Goal: Task Accomplishment & Management: Use online tool/utility

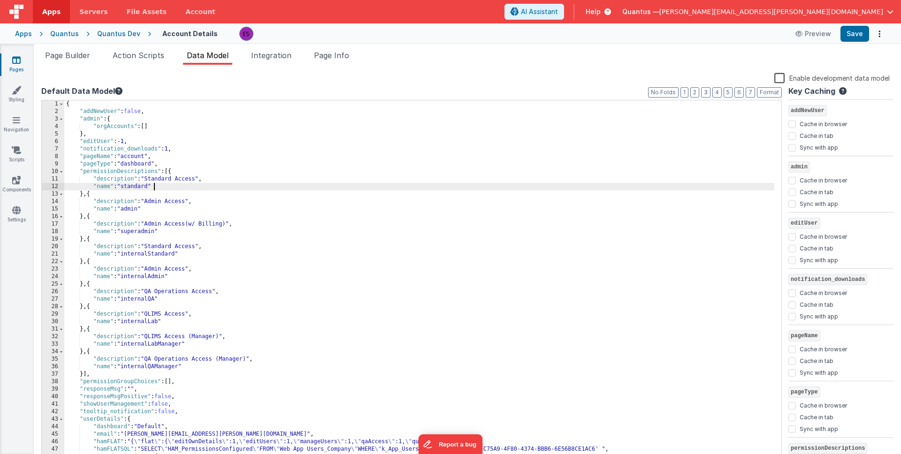
click at [352, 184] on div "{ "addNewUser" : false , "admin" : { "orgAccounts" : [ ] } , "editUser" : -1 , …" at bounding box center [419, 288] width 710 height 377
click at [66, 55] on span "Page Builder" at bounding box center [67, 55] width 45 height 9
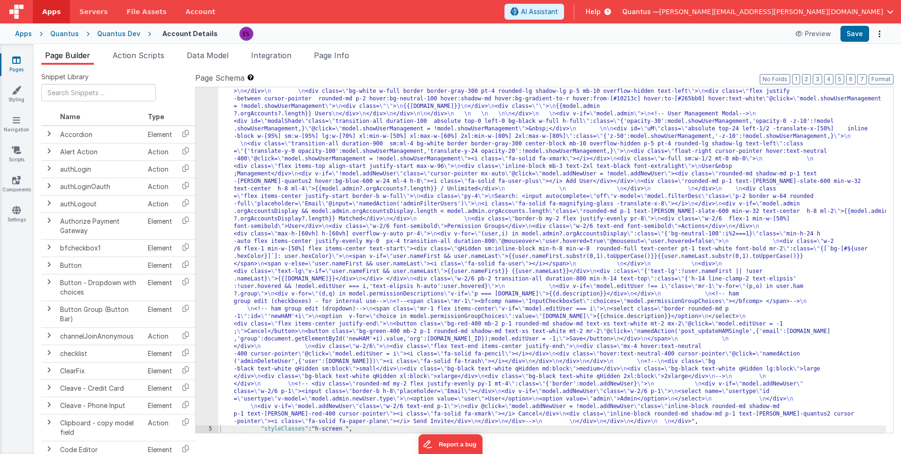
click at [579, 296] on div ""html" : "<div class= \" z-40 flex flex-wrap overflow-scroll no-scrollbar \" > …" at bounding box center [552, 320] width 668 height 917
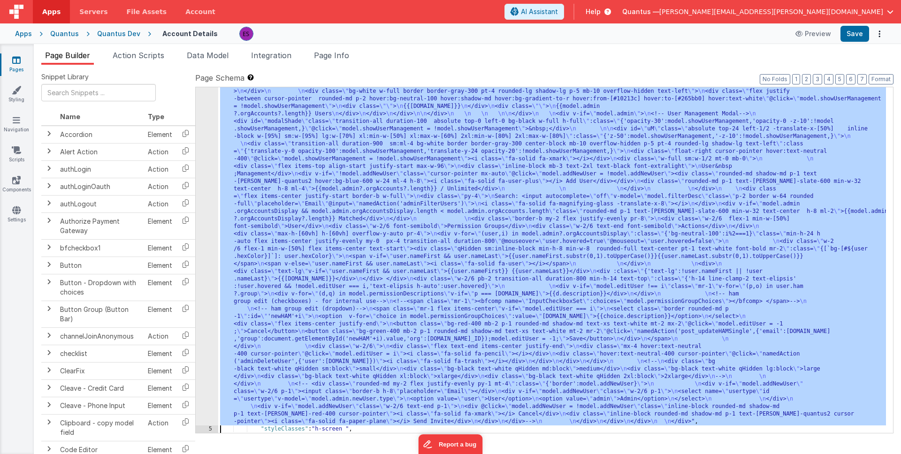
click at [203, 270] on div "4" at bounding box center [207, 143] width 23 height 563
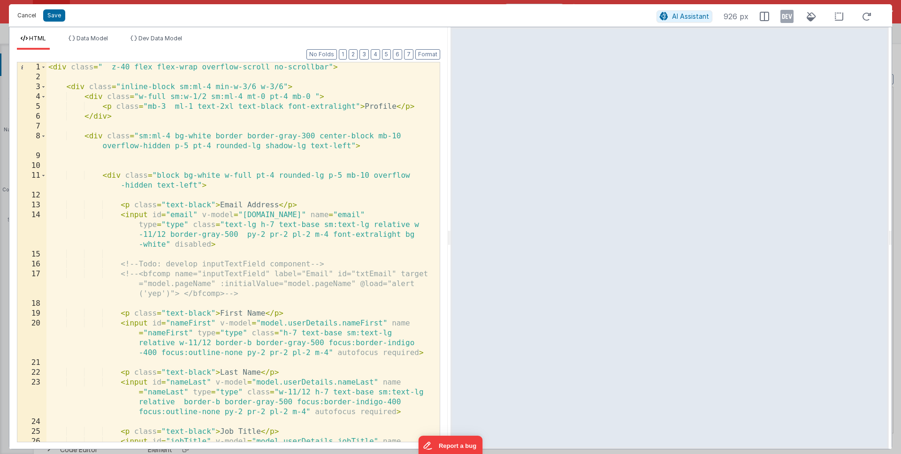
click at [26, 14] on button "Cancel" at bounding box center [27, 15] width 28 height 13
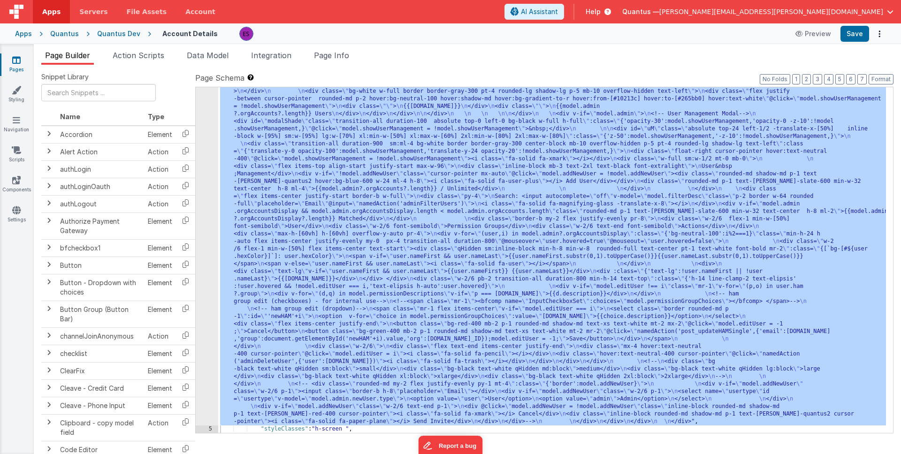
click at [99, 29] on div "Quantus Dev" at bounding box center [118, 33] width 43 height 9
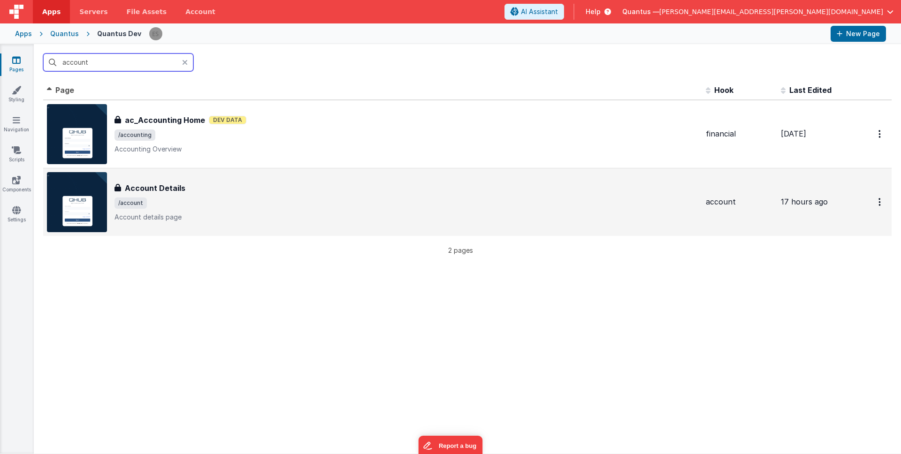
type input "account"
click at [339, 207] on span "/account" at bounding box center [407, 203] width 584 height 11
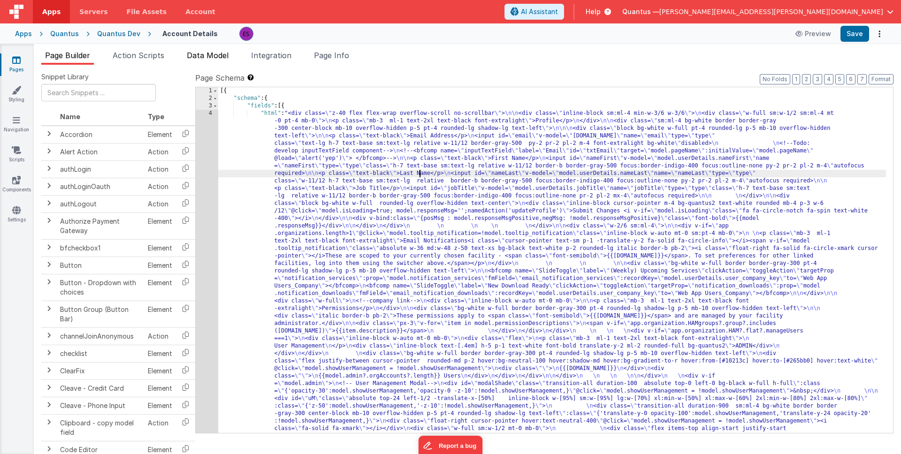
click at [199, 57] on span "Data Model" at bounding box center [208, 55] width 42 height 9
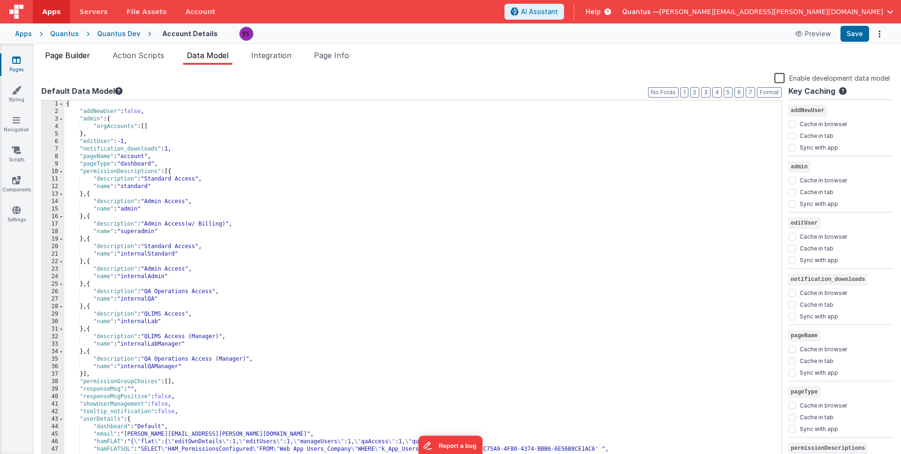
click at [81, 52] on span "Page Builder" at bounding box center [67, 55] width 45 height 9
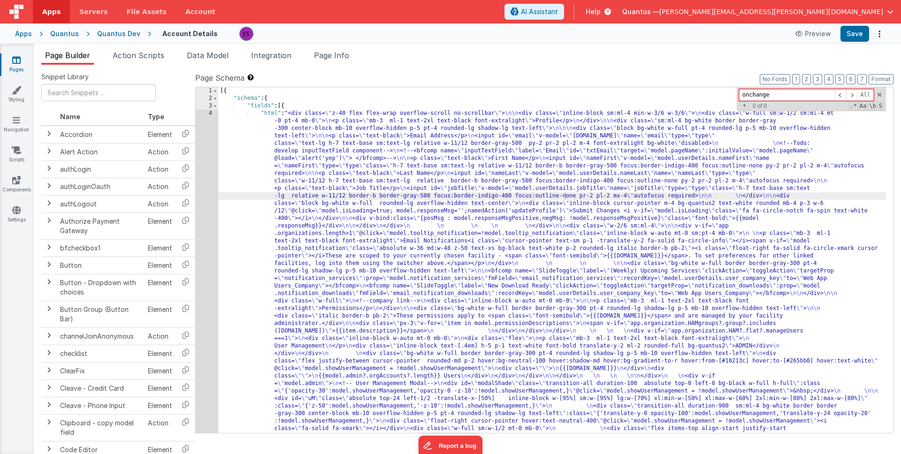
type input "onchang"
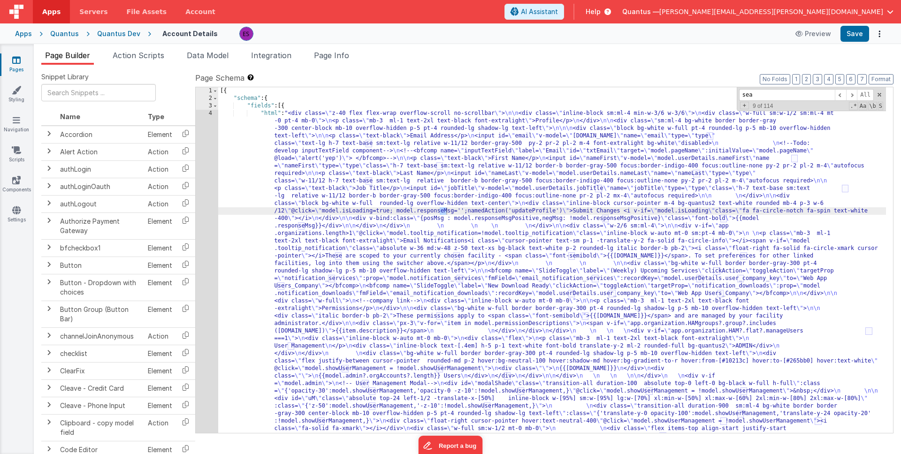
scroll to position [210, 0]
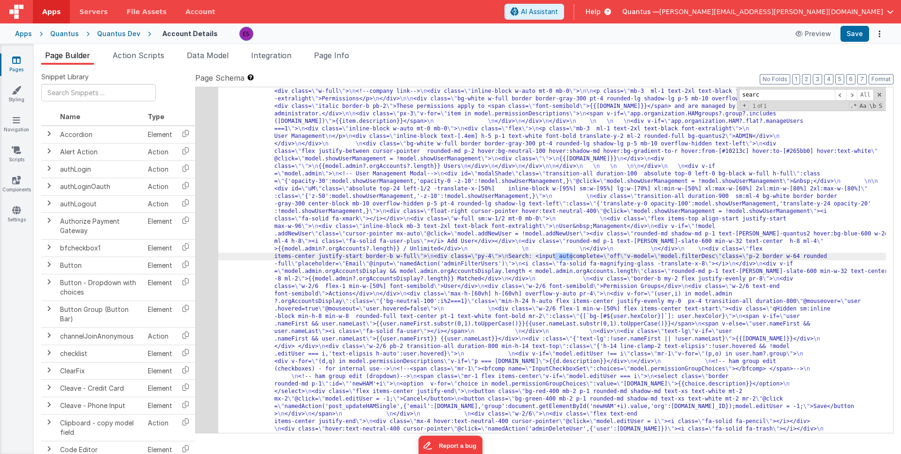
type input "searc"
click at [132, 45] on div "Page Builder Action Scripts Data Model Integration Page Info Snippet Library Na…" at bounding box center [468, 249] width 868 height 410
click at [131, 54] on span "Action Scripts" at bounding box center [139, 55] width 52 height 9
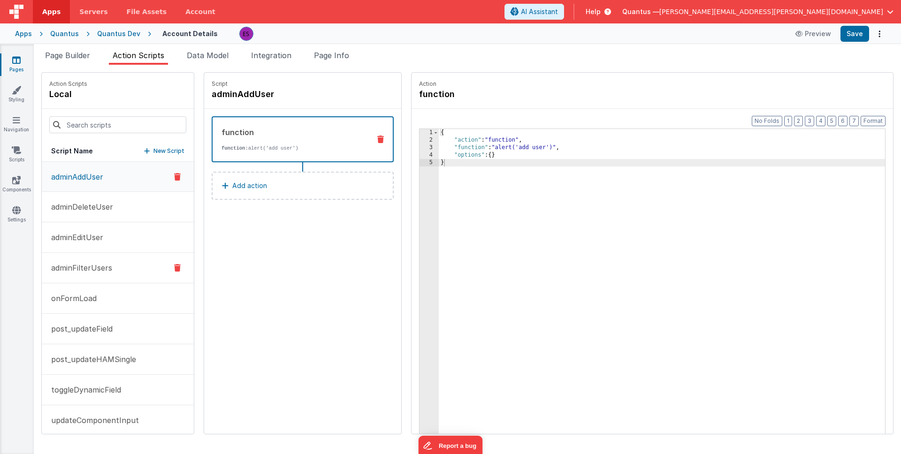
drag, startPoint x: 76, startPoint y: 270, endPoint x: 118, endPoint y: 270, distance: 42.3
click at [76, 270] on p "adminFilterUsers" at bounding box center [79, 267] width 67 height 11
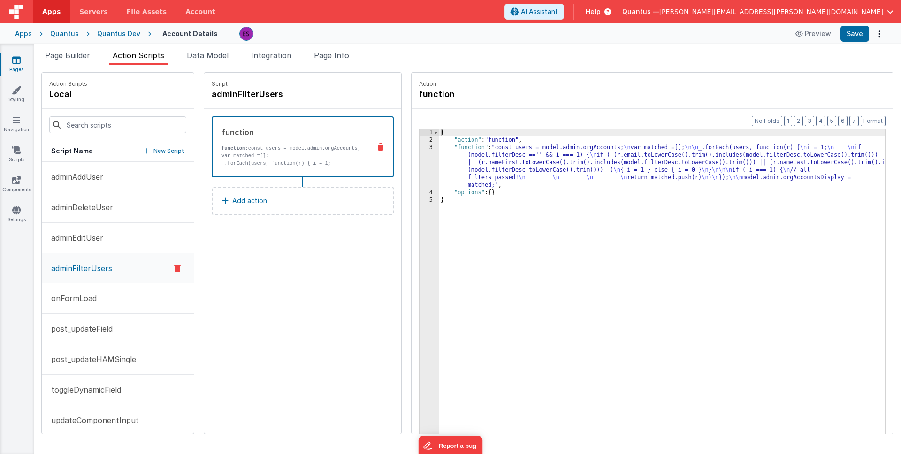
click at [460, 177] on div "{ "action" : "function" , "function" : "const users = model.admin.orgAccounts; …" at bounding box center [674, 303] width 471 height 349
click at [420, 163] on div "3" at bounding box center [429, 166] width 19 height 45
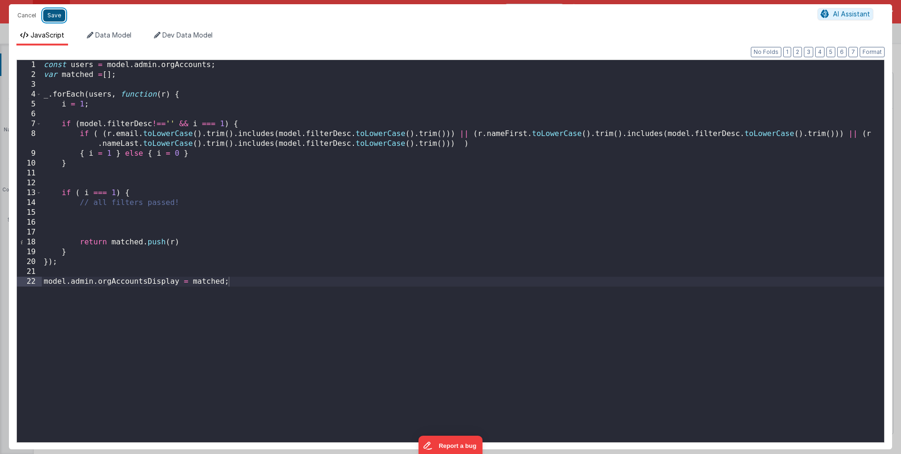
click at [52, 19] on button "Save" at bounding box center [54, 15] width 22 height 12
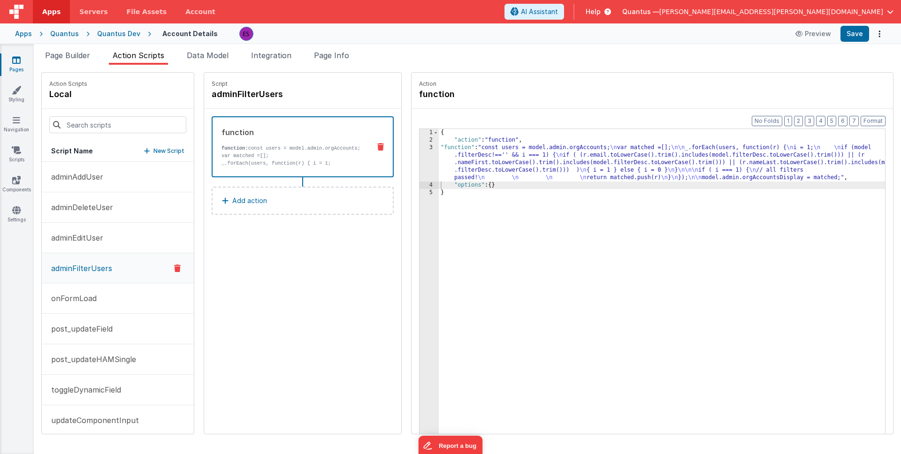
drag, startPoint x: 485, startPoint y: 293, endPoint x: 123, endPoint y: 120, distance: 400.7
click at [485, 293] on div "{ "action" : "function" , "function" : "const users = model.admin.orgAccounts; …" at bounding box center [674, 303] width 471 height 349
click at [73, 63] on li "Page Builder" at bounding box center [67, 57] width 53 height 15
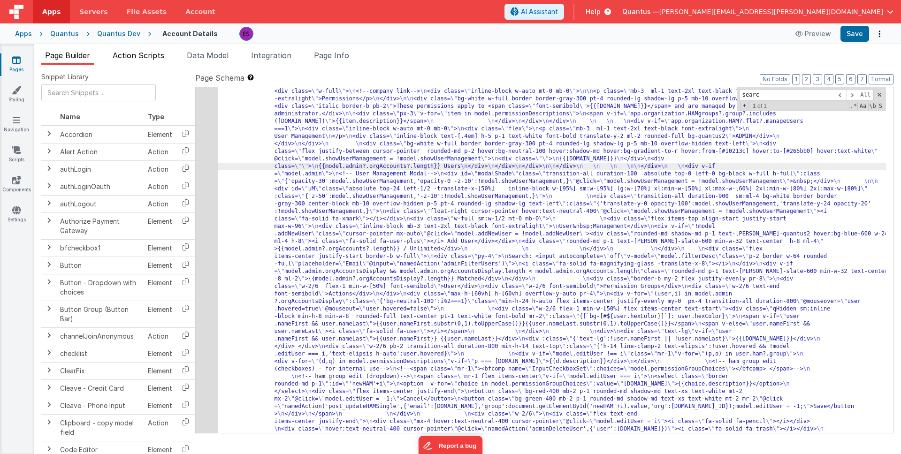
click at [159, 61] on li "Action Scripts" at bounding box center [138, 57] width 59 height 15
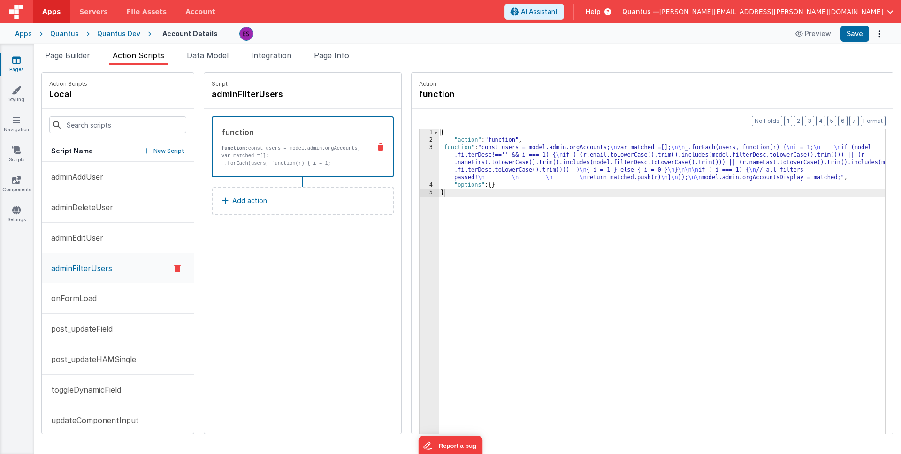
click at [445, 158] on div "{ "action" : "function" , "function" : "const users = model.admin.orgAccounts; …" at bounding box center [674, 303] width 471 height 349
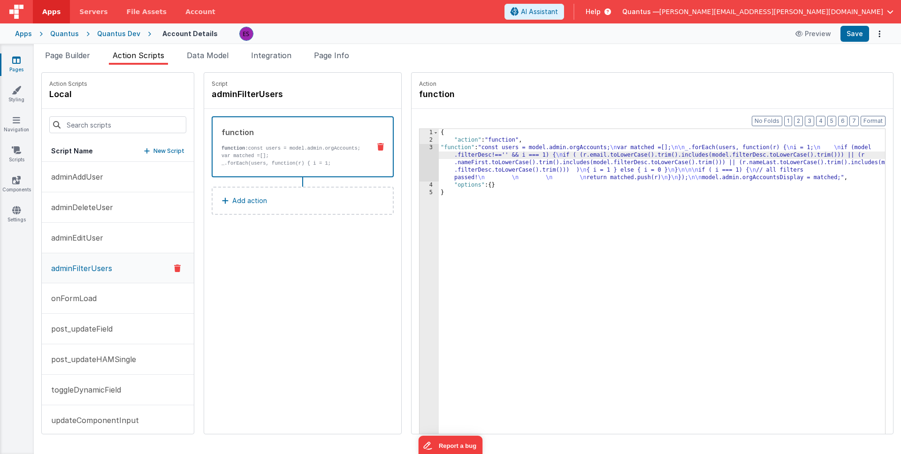
click at [420, 164] on div "3" at bounding box center [429, 163] width 19 height 38
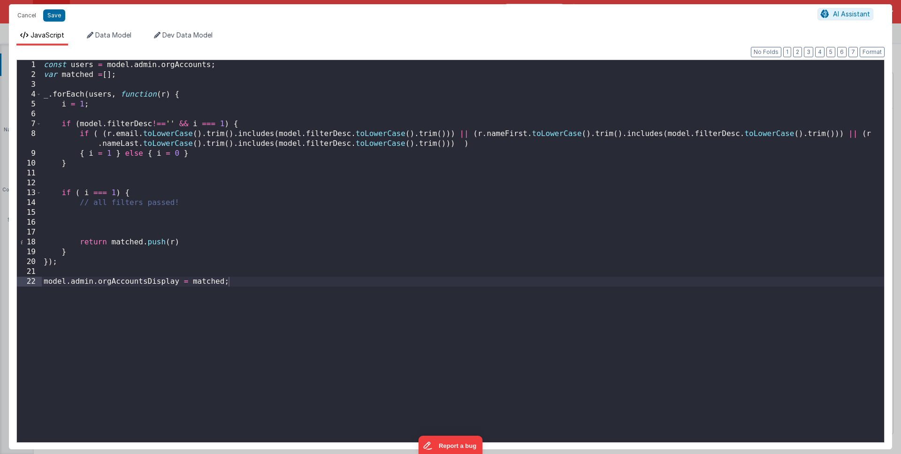
click at [119, 164] on div "const users = model . admin . orgAccounts ; var matched = [ ] ; _ . forEach ( u…" at bounding box center [463, 261] width 843 height 402
